Goal: Register for event/course

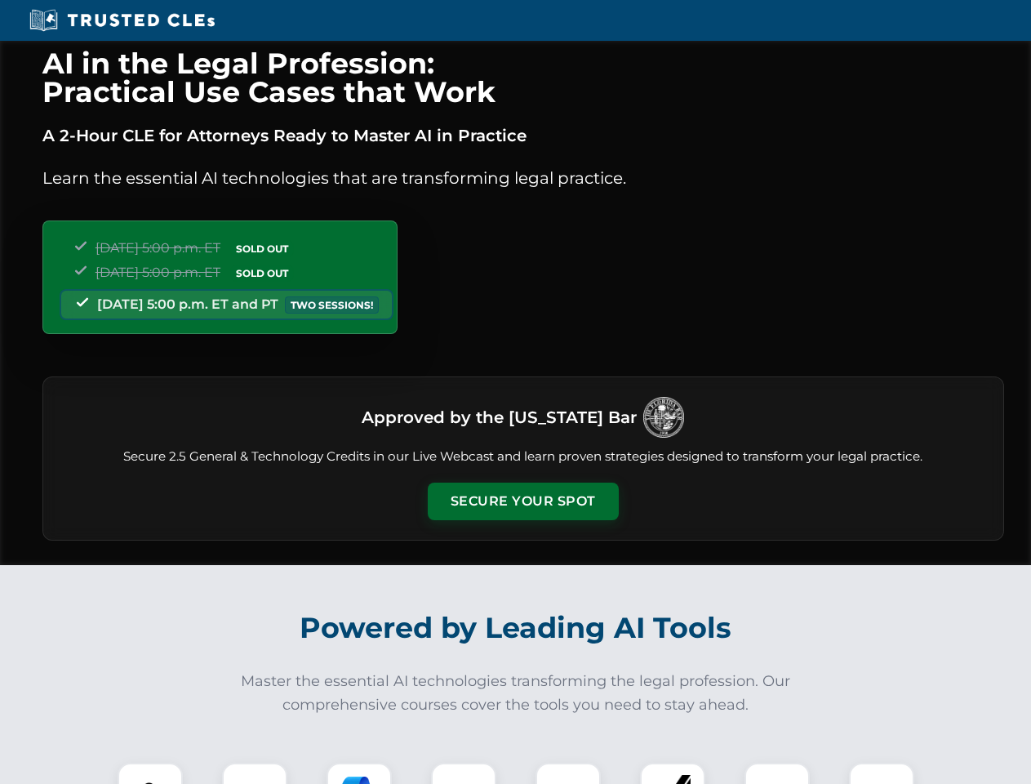
click at [523, 501] on button "Secure Your Spot" at bounding box center [523, 502] width 191 height 38
click at [150, 773] on img at bounding box center [150, 795] width 47 height 47
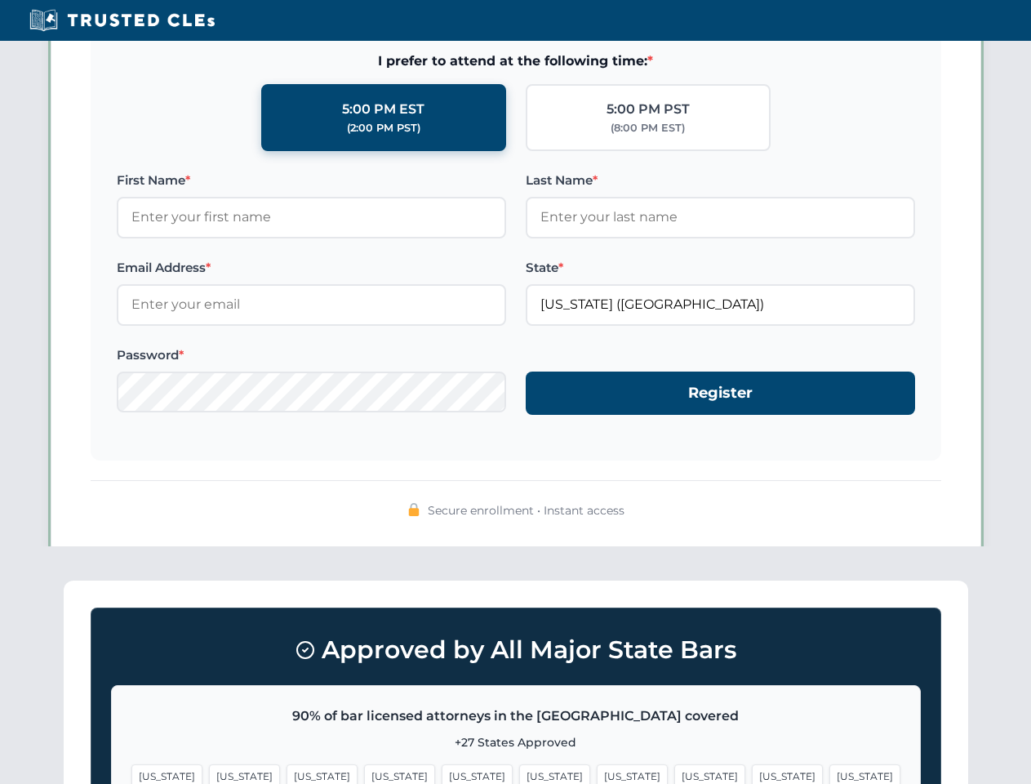
click at [597, 773] on span "[US_STATE]" at bounding box center [632, 776] width 71 height 24
click at [752, 773] on span "[US_STATE]" at bounding box center [787, 776] width 71 height 24
